Goal: Find specific page/section: Find specific page/section

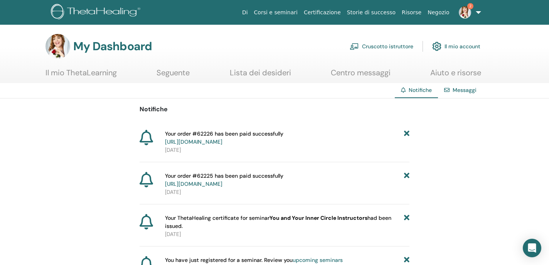
click at [374, 46] on link "Cruscotto istruttore" at bounding box center [382, 46] width 64 height 17
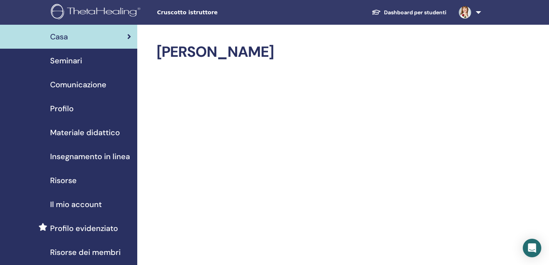
click at [77, 111] on div "Profilo" at bounding box center [68, 109] width 125 height 12
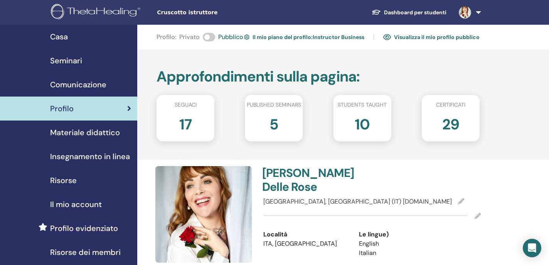
click at [107, 10] on img at bounding box center [97, 12] width 92 height 17
